Goal: Task Accomplishment & Management: Complete application form

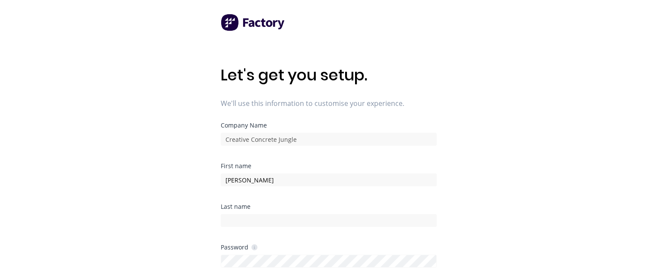
type input "[PERSON_NAME]"
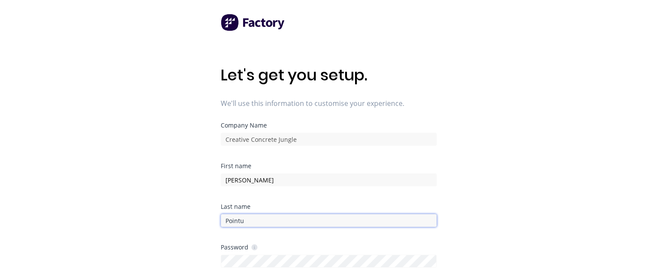
type input "Pointu"
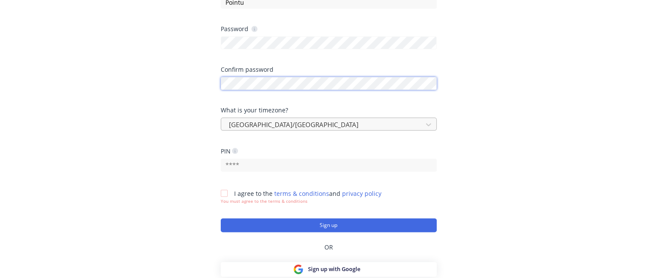
scroll to position [241, 0]
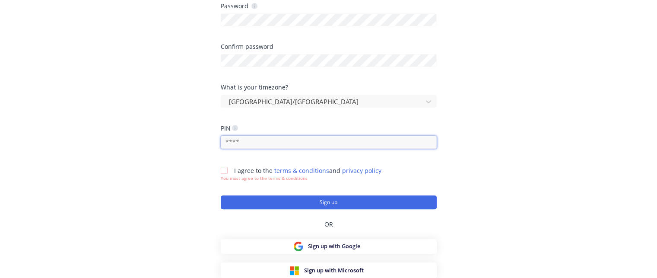
click at [261, 136] on input "text" at bounding box center [329, 142] width 216 height 13
type input "0569"
click at [223, 169] on div at bounding box center [223, 169] width 17 height 17
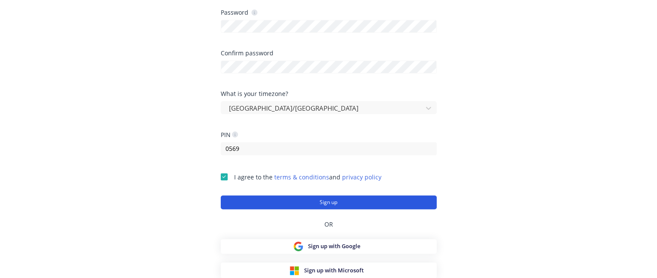
click at [253, 199] on button "Sign up" at bounding box center [329, 202] width 216 height 14
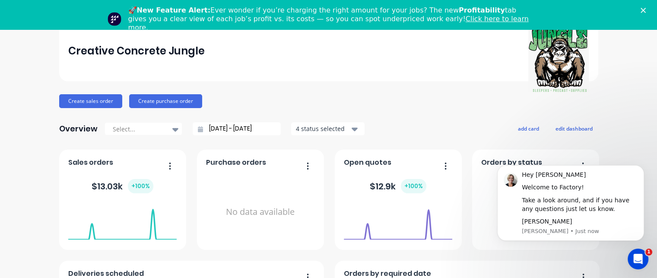
click at [645, 10] on icon "Close" at bounding box center [642, 10] width 5 height 5
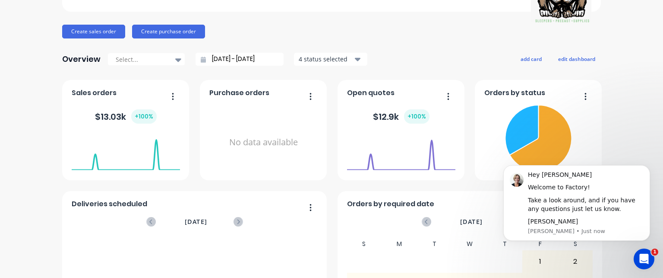
scroll to position [86, 0]
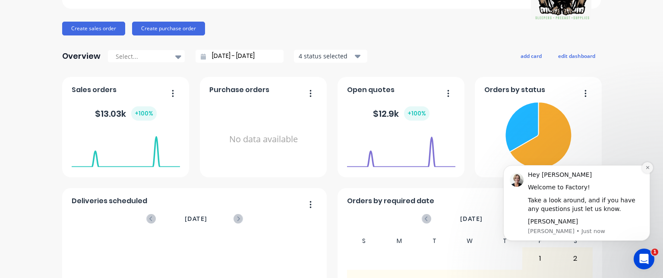
click at [647, 167] on icon "Dismiss notification" at bounding box center [647, 167] width 5 height 5
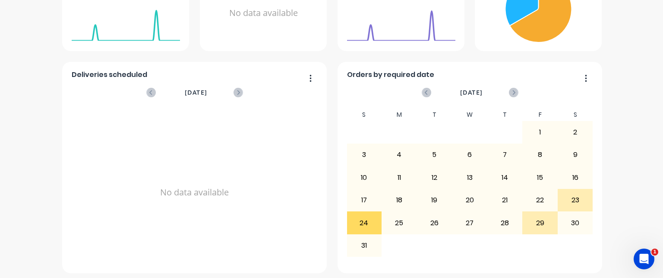
scroll to position [216, 0]
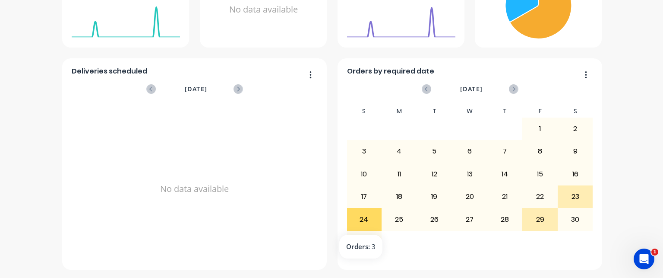
click at [348, 214] on div "24" at bounding box center [364, 219] width 35 height 22
click at [352, 215] on div "24" at bounding box center [364, 219] width 35 height 22
click at [361, 243] on div "31" at bounding box center [364, 242] width 35 height 22
click at [357, 214] on div "24" at bounding box center [364, 219] width 35 height 22
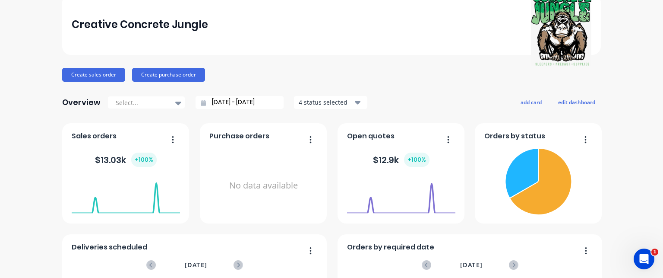
scroll to position [43, 0]
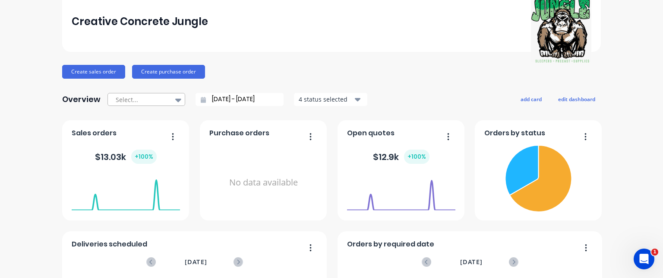
click at [176, 100] on icon at bounding box center [178, 99] width 6 height 3
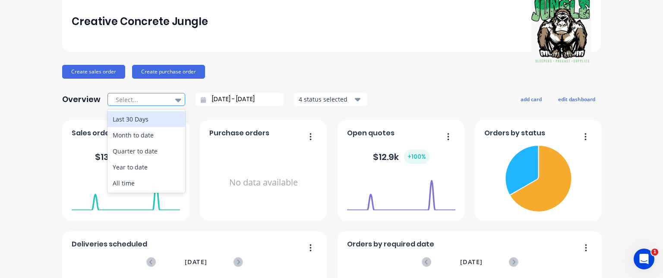
click at [176, 100] on icon at bounding box center [178, 99] width 6 height 3
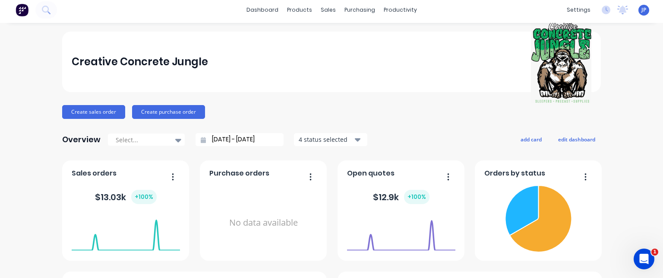
scroll to position [0, 0]
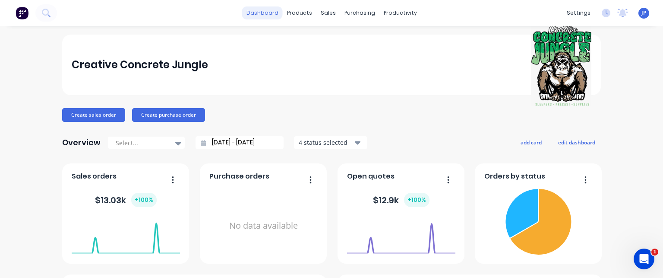
click at [265, 12] on link "dashboard" at bounding box center [262, 12] width 41 height 13
click at [21, 17] on img at bounding box center [22, 12] width 13 height 13
click at [24, 15] on img at bounding box center [22, 12] width 13 height 13
click at [24, 16] on img at bounding box center [22, 12] width 13 height 13
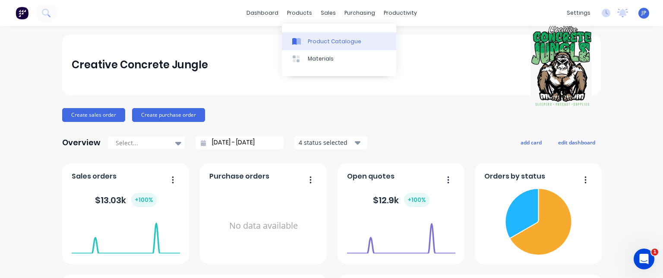
click at [306, 41] on link "Product Catalogue" at bounding box center [339, 40] width 114 height 17
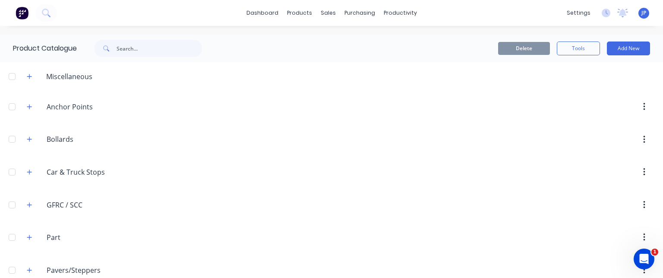
click at [55, 75] on div "Miscellaneous" at bounding box center [69, 76] width 60 height 10
click at [12, 76] on div at bounding box center [11, 76] width 17 height 17
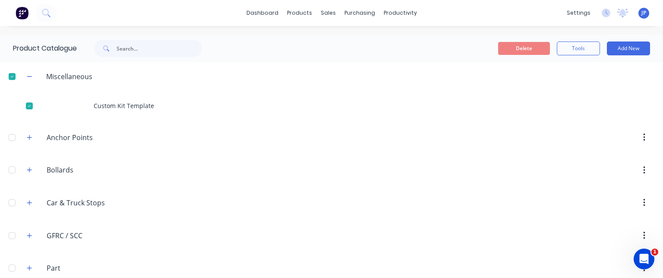
click at [13, 76] on div at bounding box center [11, 76] width 17 height 17
